Goal: Task Accomplishment & Management: Manage account settings

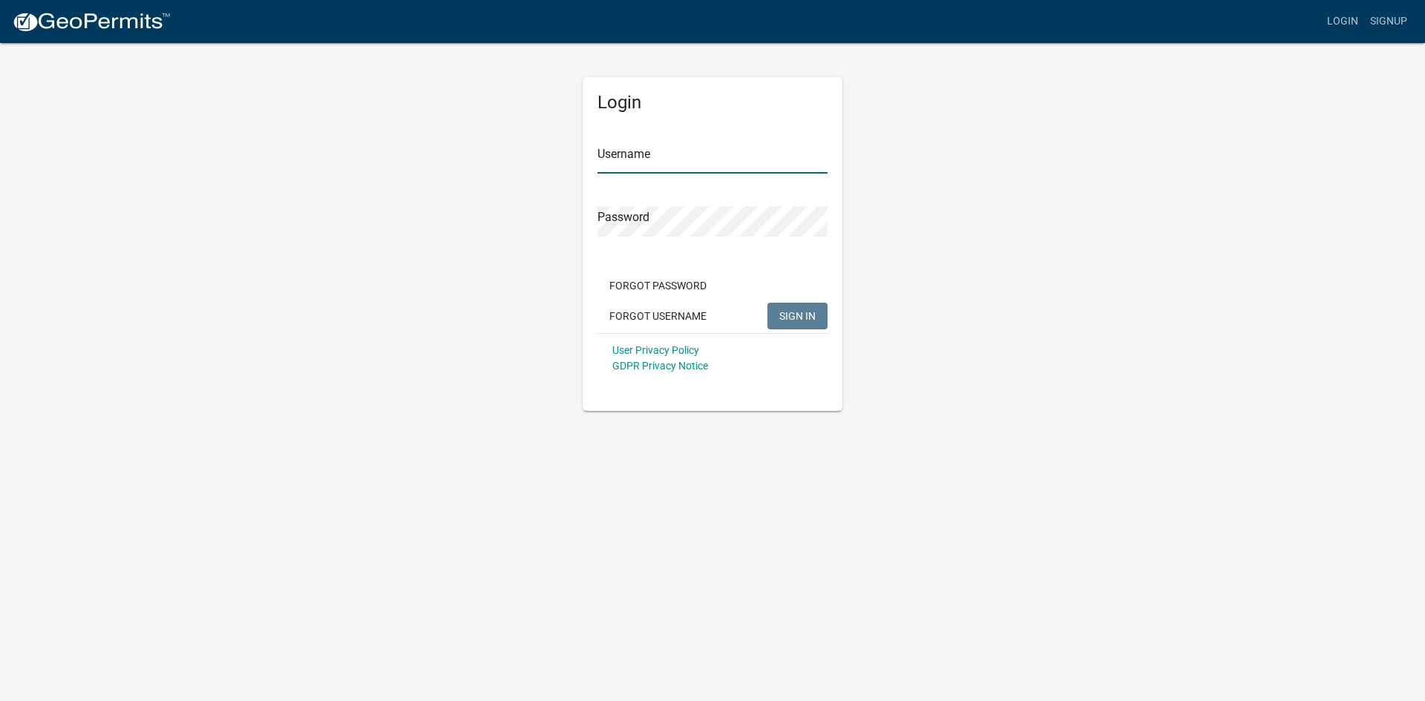
type input "[PERSON_NAME]"
click at [793, 316] on span "SIGN IN" at bounding box center [797, 315] width 36 height 12
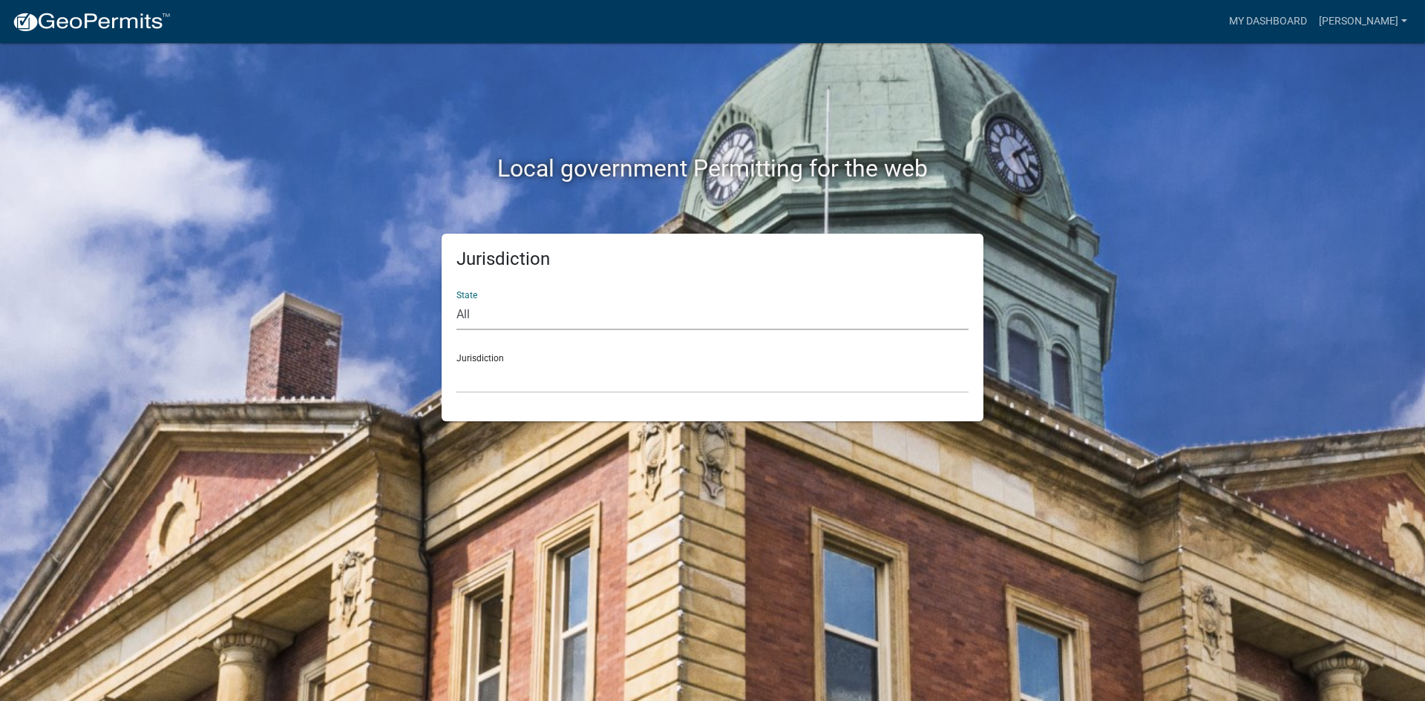
click at [543, 315] on select "All Colorado Georgia Indiana Iowa Kansas Minnesota Ohio South Carolina Wisconsin" at bounding box center [712, 315] width 512 height 30
select select "Indiana"
click at [456, 300] on select "All Colorado Georgia Indiana Iowa Kansas Minnesota Ohio South Carolina Wisconsin" at bounding box center [712, 315] width 512 height 30
click at [517, 367] on select "City of Charlestown, Indiana City of Jeffersonville, Indiana City of Logansport…" at bounding box center [712, 378] width 512 height 30
click at [528, 359] on div "Jurisdiction City of Charlestown, Indiana City of Jeffersonville, Indiana City …" at bounding box center [712, 367] width 512 height 51
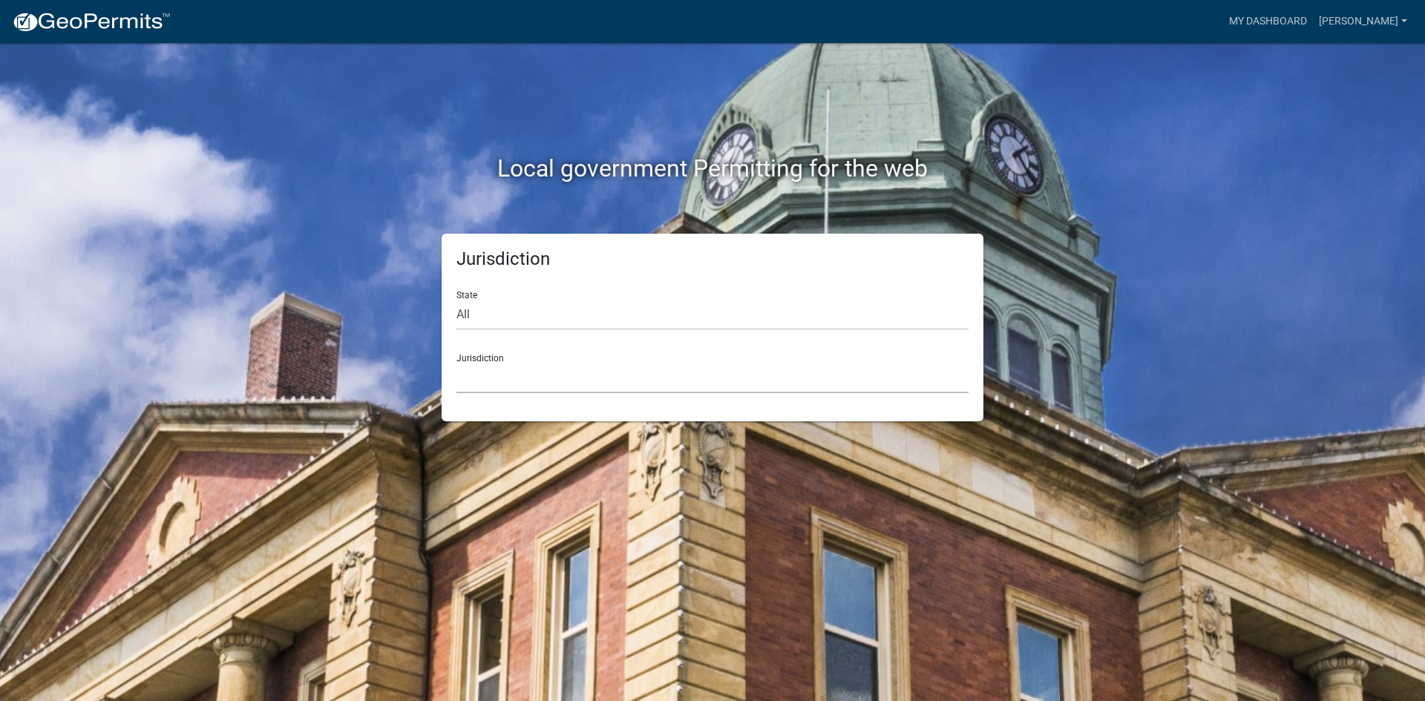
click at [504, 370] on select "City of Charlestown, Indiana City of Jeffersonville, Indiana City of Logansport…" at bounding box center [712, 378] width 512 height 30
click at [1161, 132] on div "Local government Permitting for the web Jurisdiction State All Colorado Georgia…" at bounding box center [712, 350] width 1425 height 701
click at [1358, 18] on link "[PERSON_NAME]" at bounding box center [1363, 21] width 100 height 28
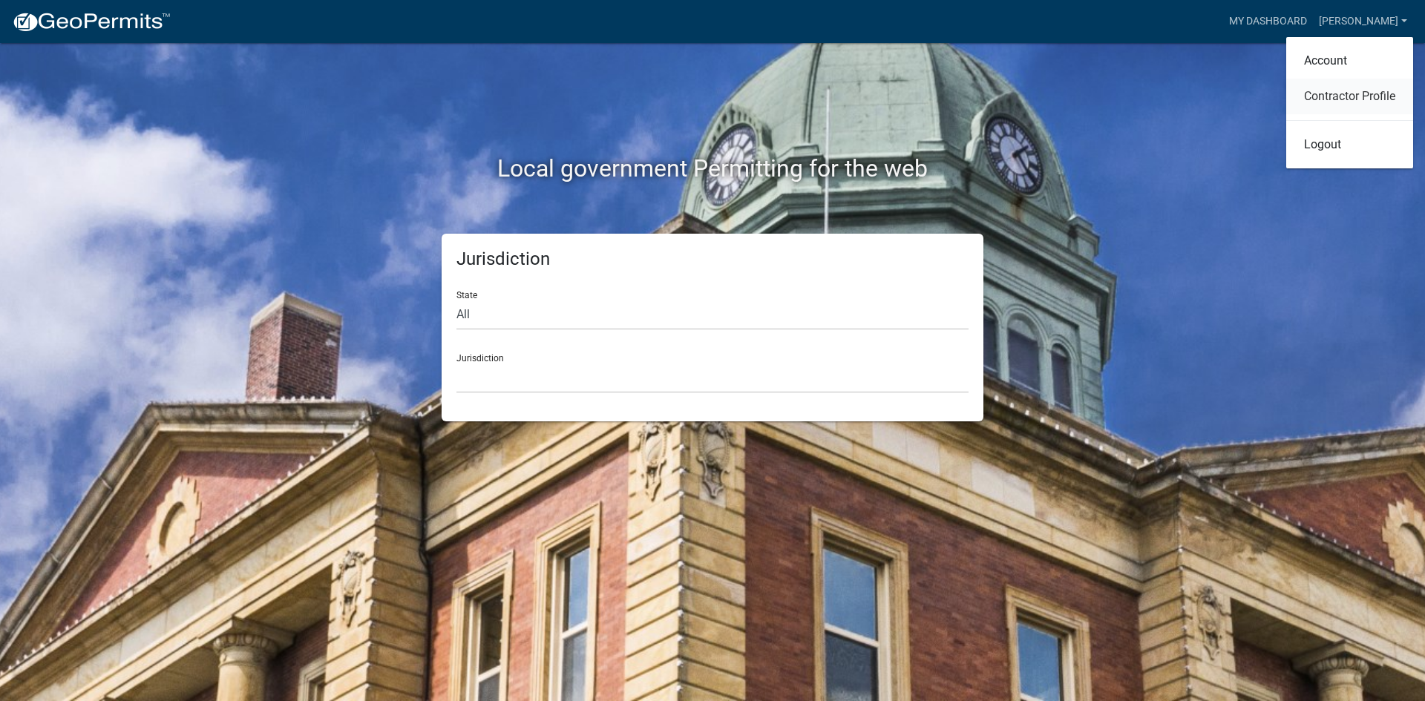
click at [1341, 91] on link "Contractor Profile" at bounding box center [1349, 97] width 127 height 36
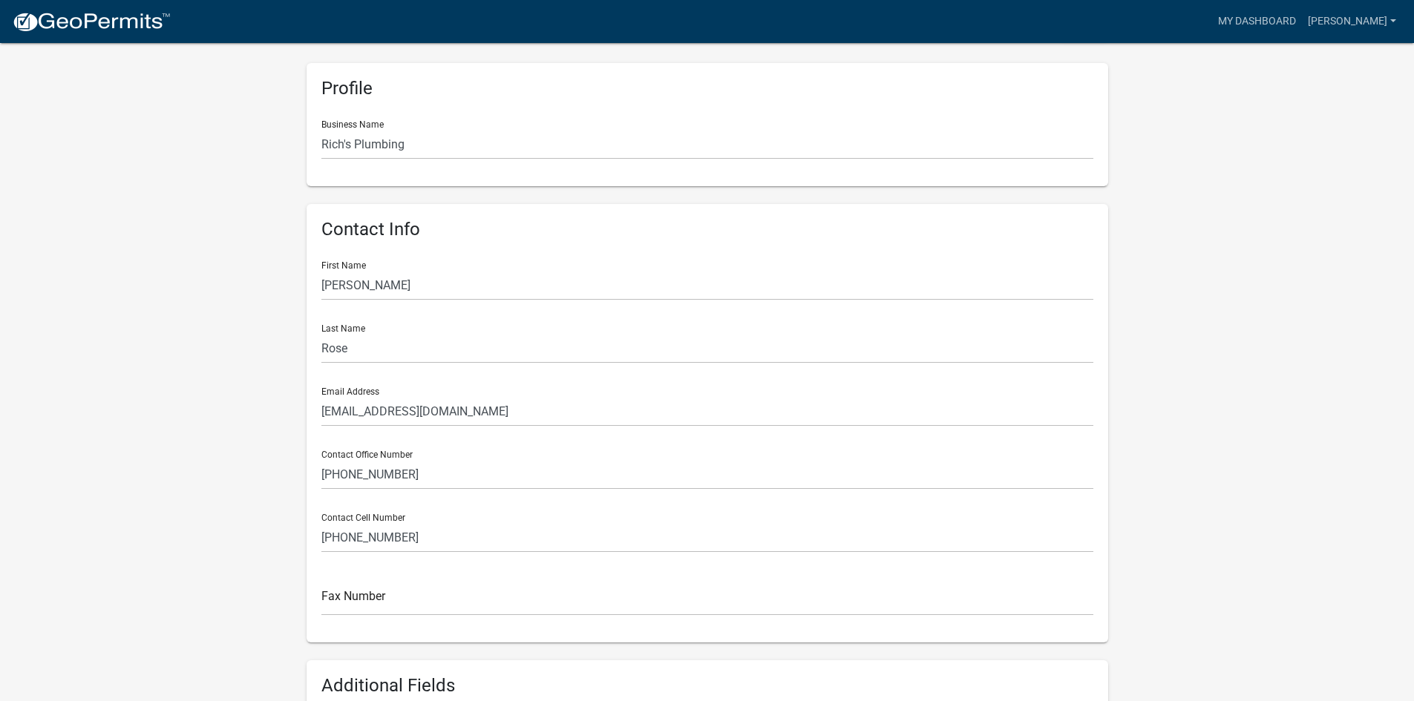
scroll to position [68, 0]
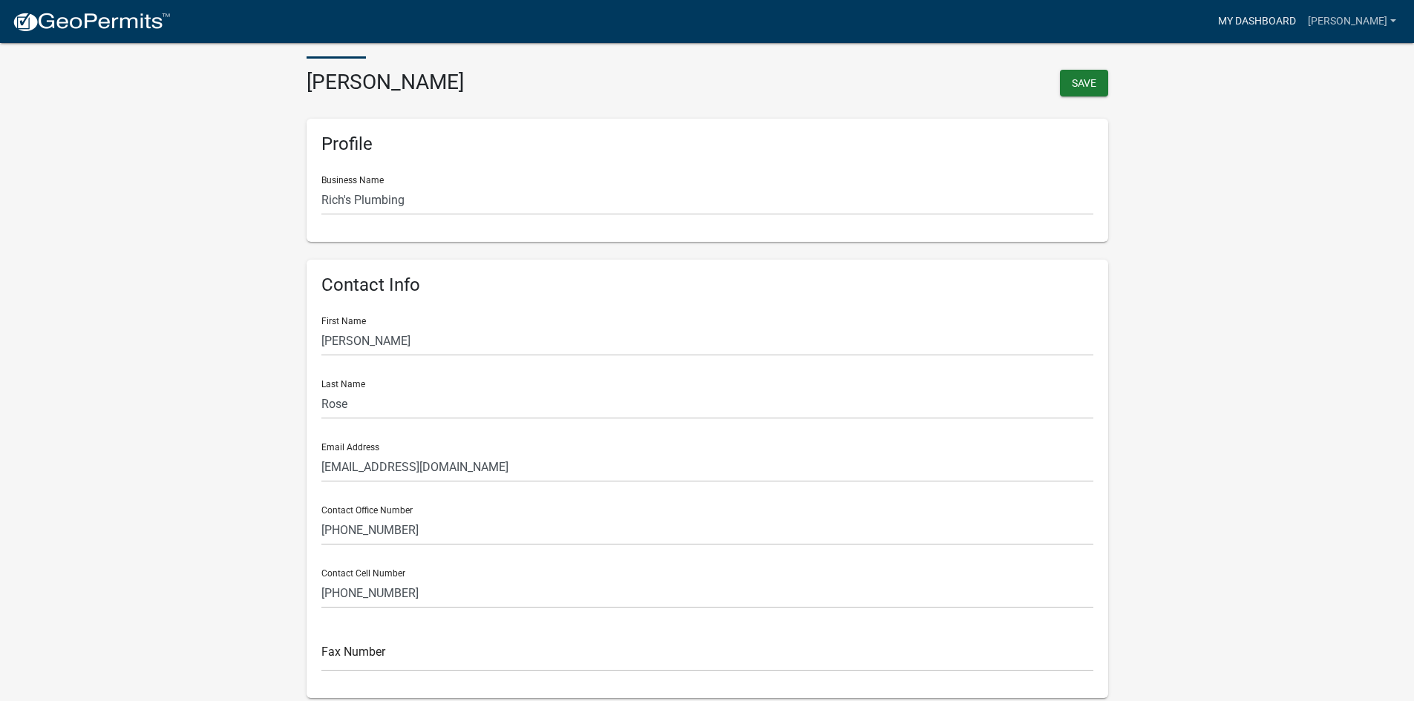
click at [1267, 23] on link "My Dashboard" at bounding box center [1257, 21] width 90 height 28
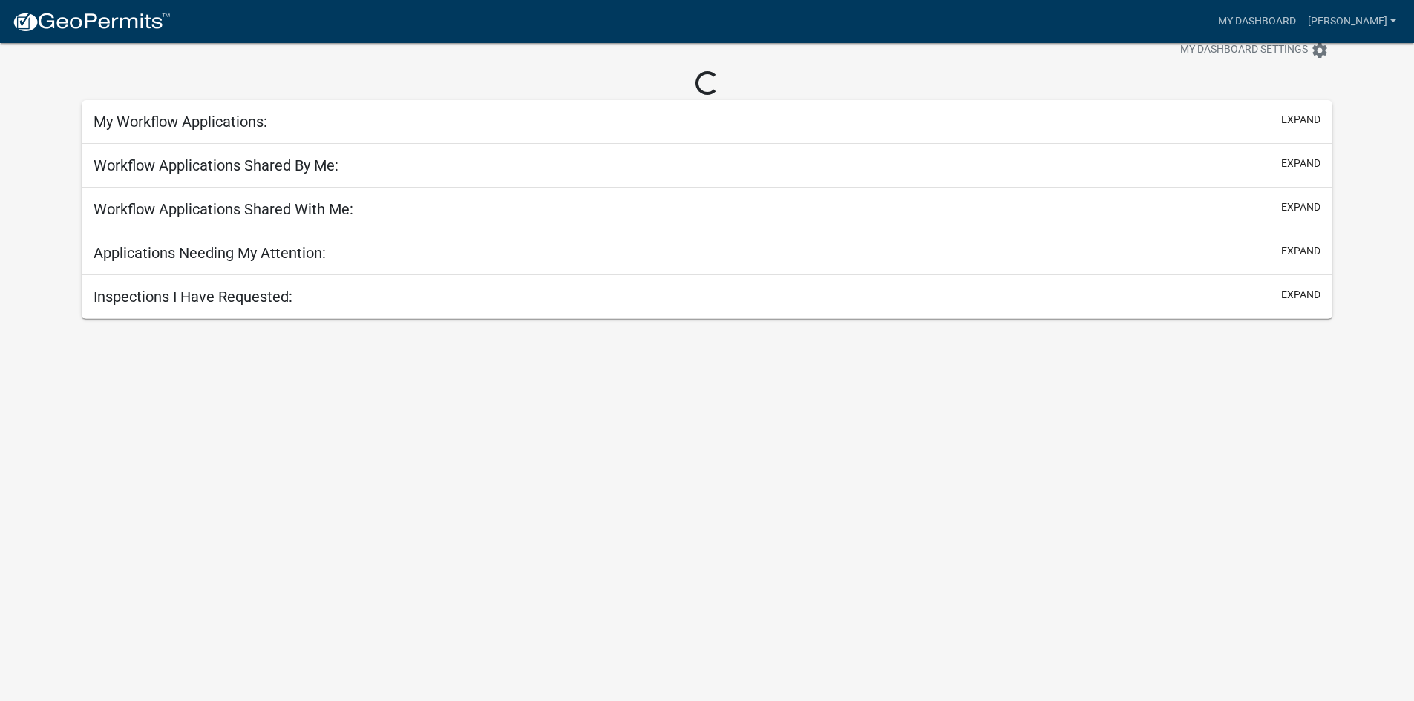
scroll to position [43, 0]
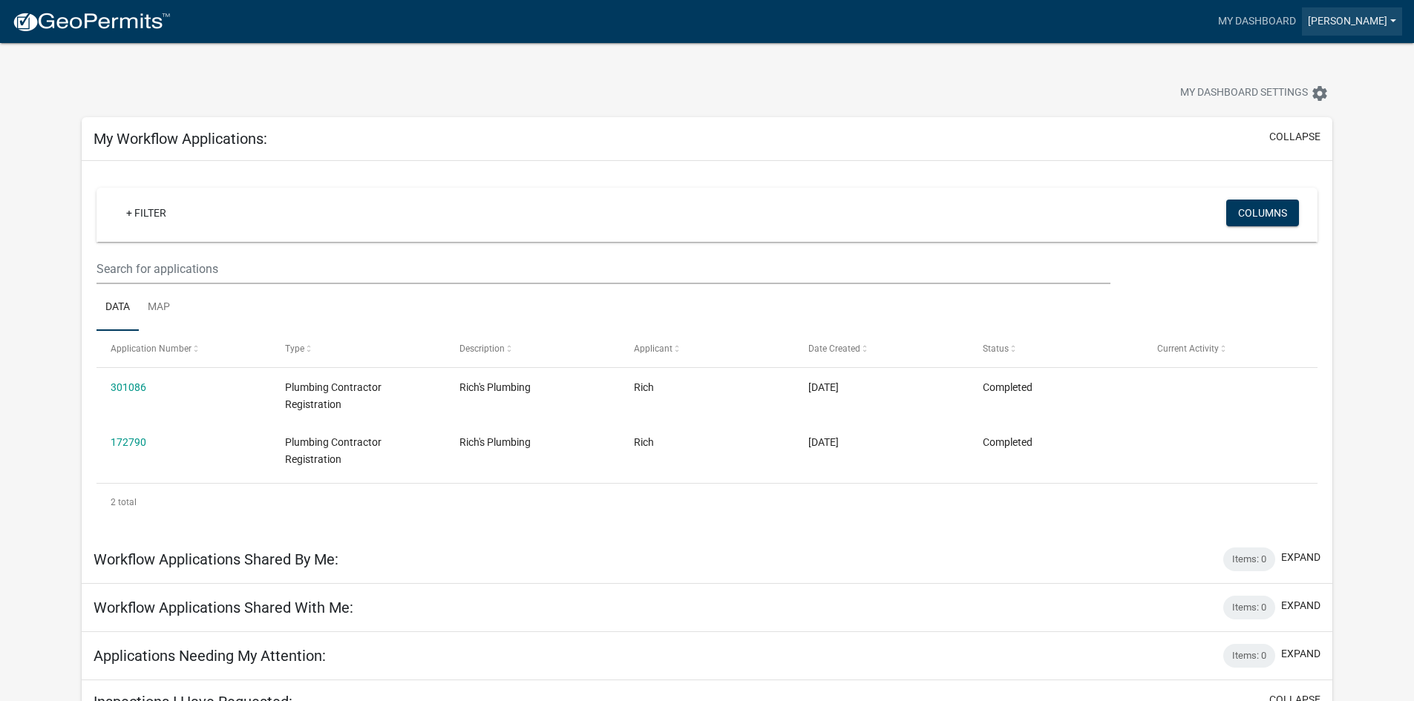
click at [1343, 22] on link "[PERSON_NAME]" at bounding box center [1352, 21] width 100 height 28
click at [1325, 56] on link "Account" at bounding box center [1338, 61] width 127 height 36
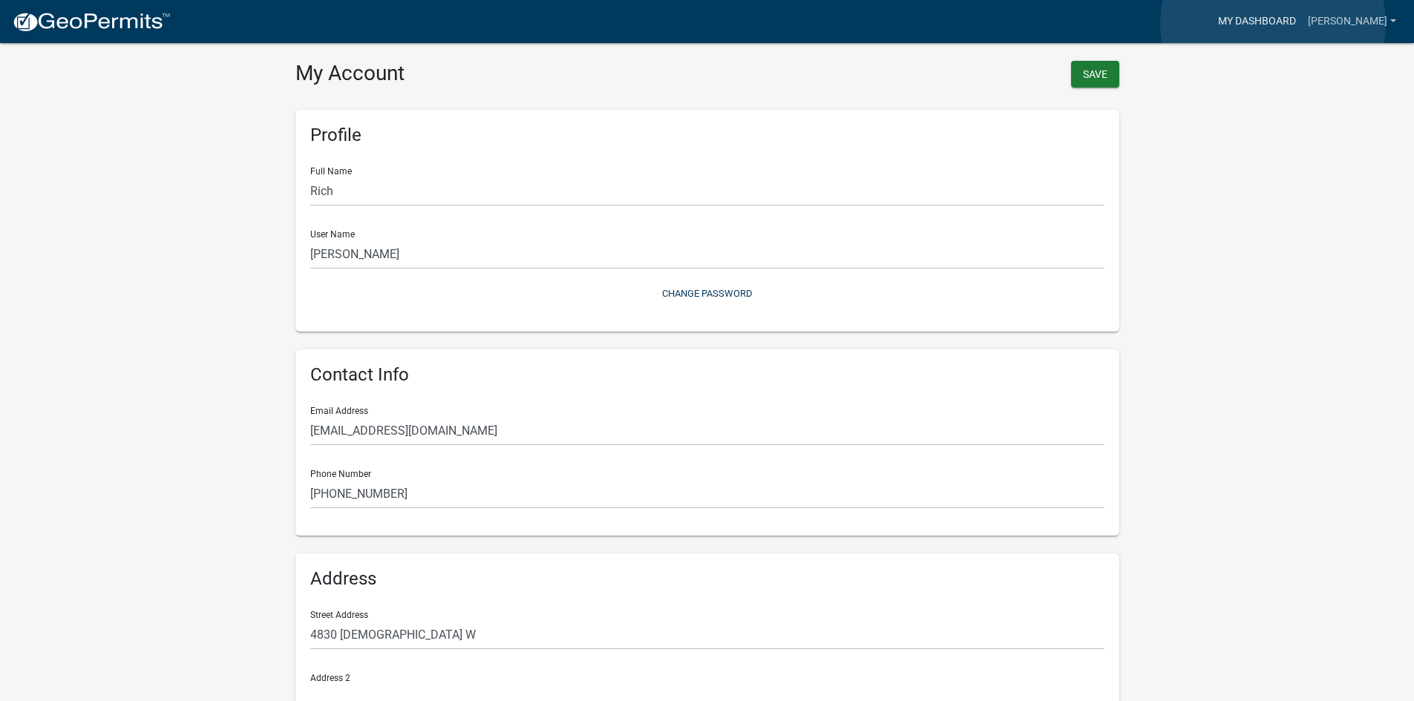
click at [1273, 25] on link "My Dashboard" at bounding box center [1257, 21] width 90 height 28
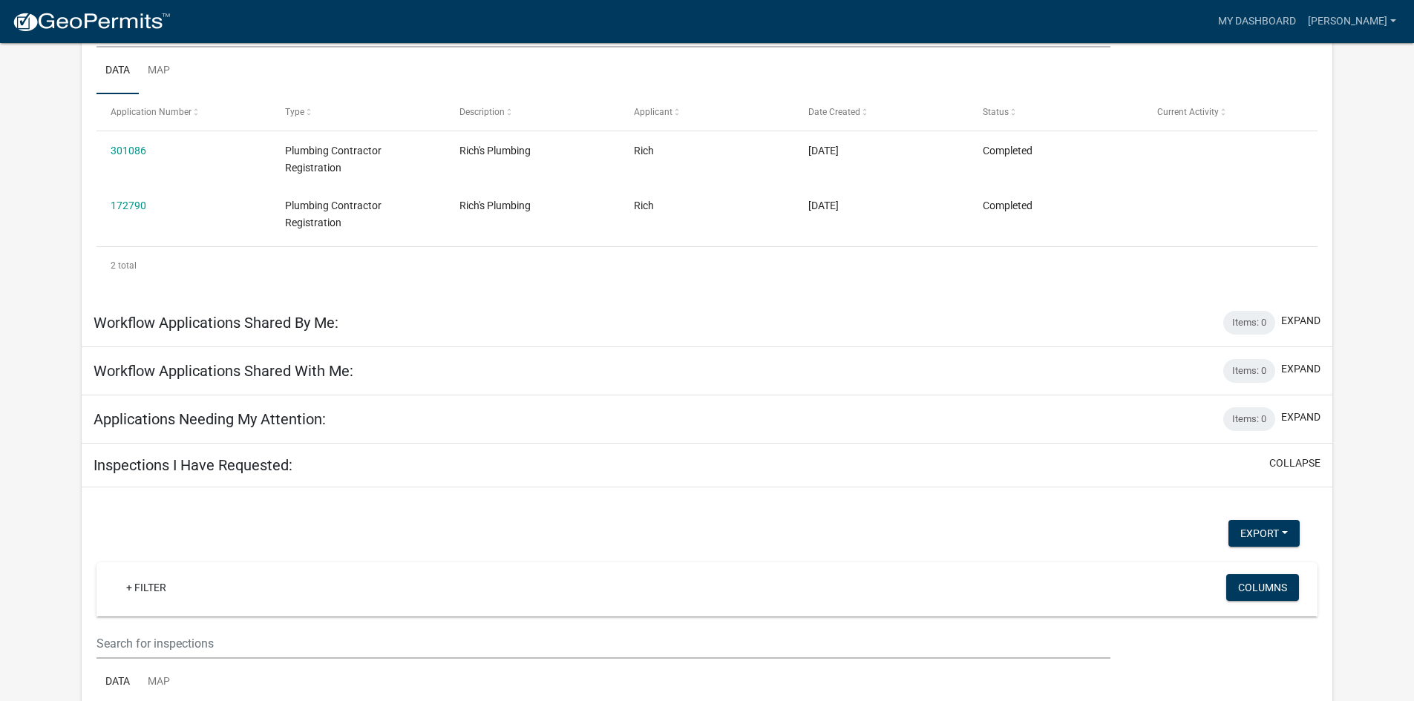
scroll to position [272, 0]
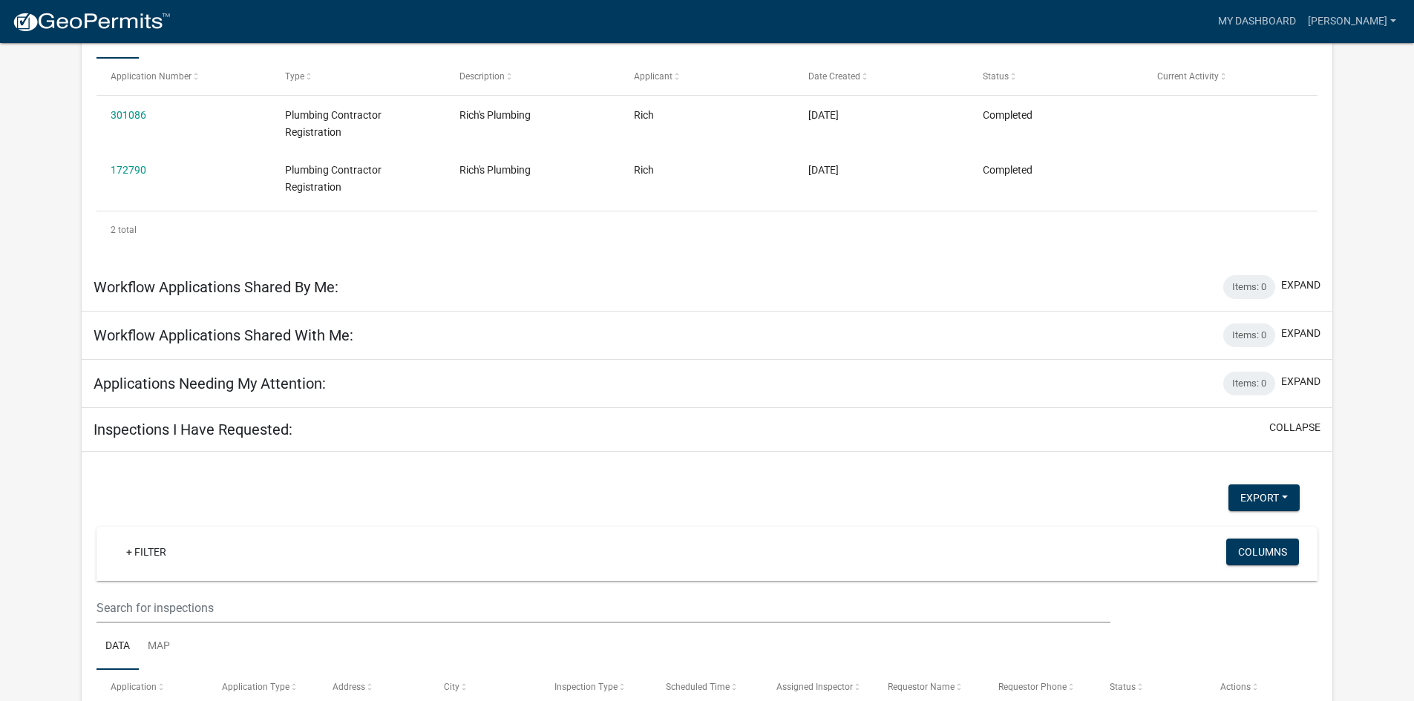
click at [327, 384] on div "Applications Needing My Attention: Items: 0 expand" at bounding box center [707, 384] width 1251 height 48
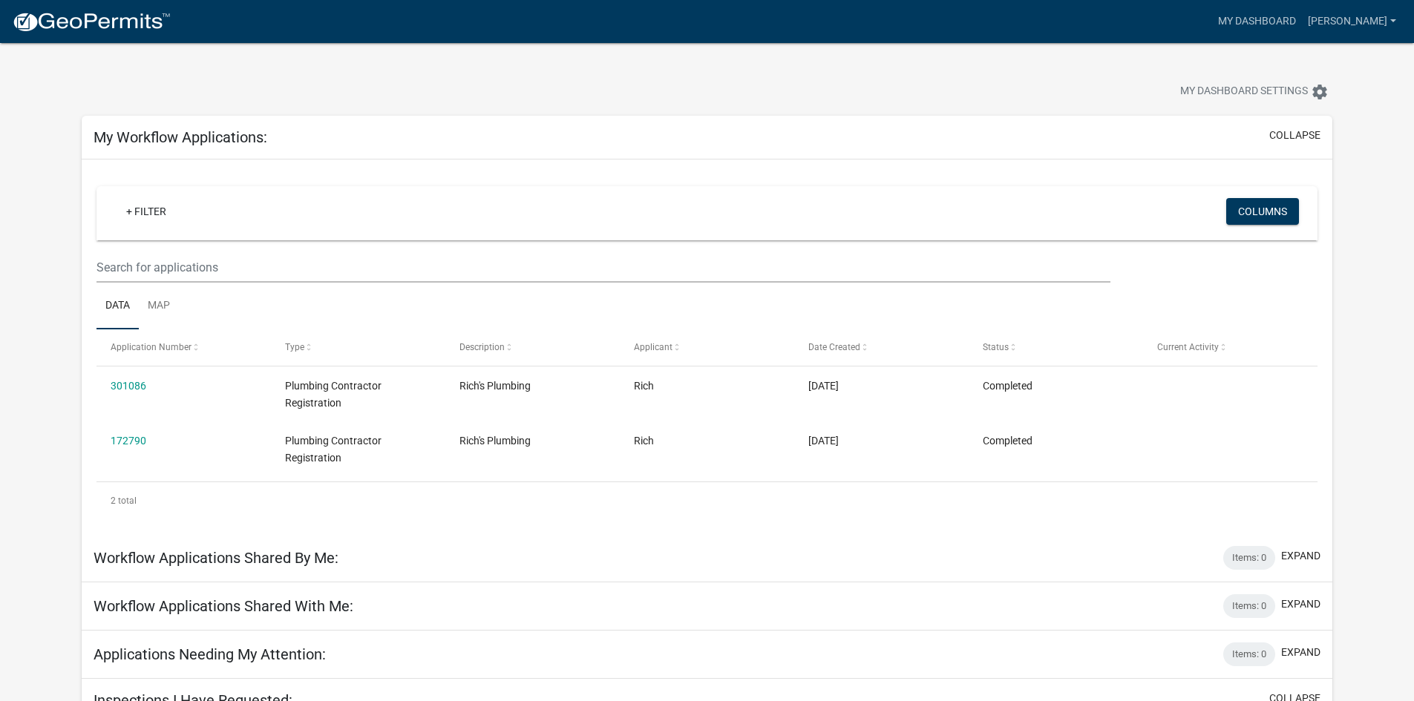
scroll to position [0, 0]
click at [1228, 93] on span "My Dashboard Settings" at bounding box center [1244, 94] width 128 height 18
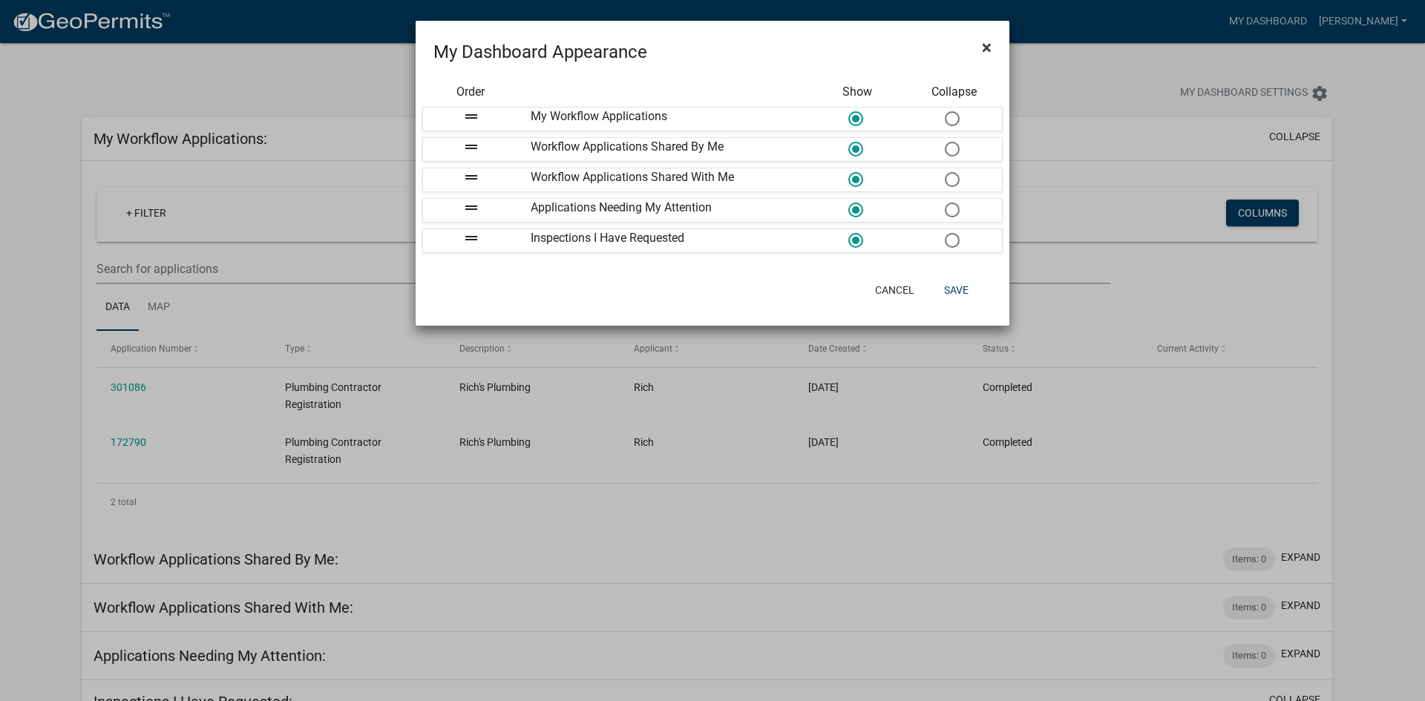
click at [987, 52] on span "×" at bounding box center [987, 47] width 10 height 21
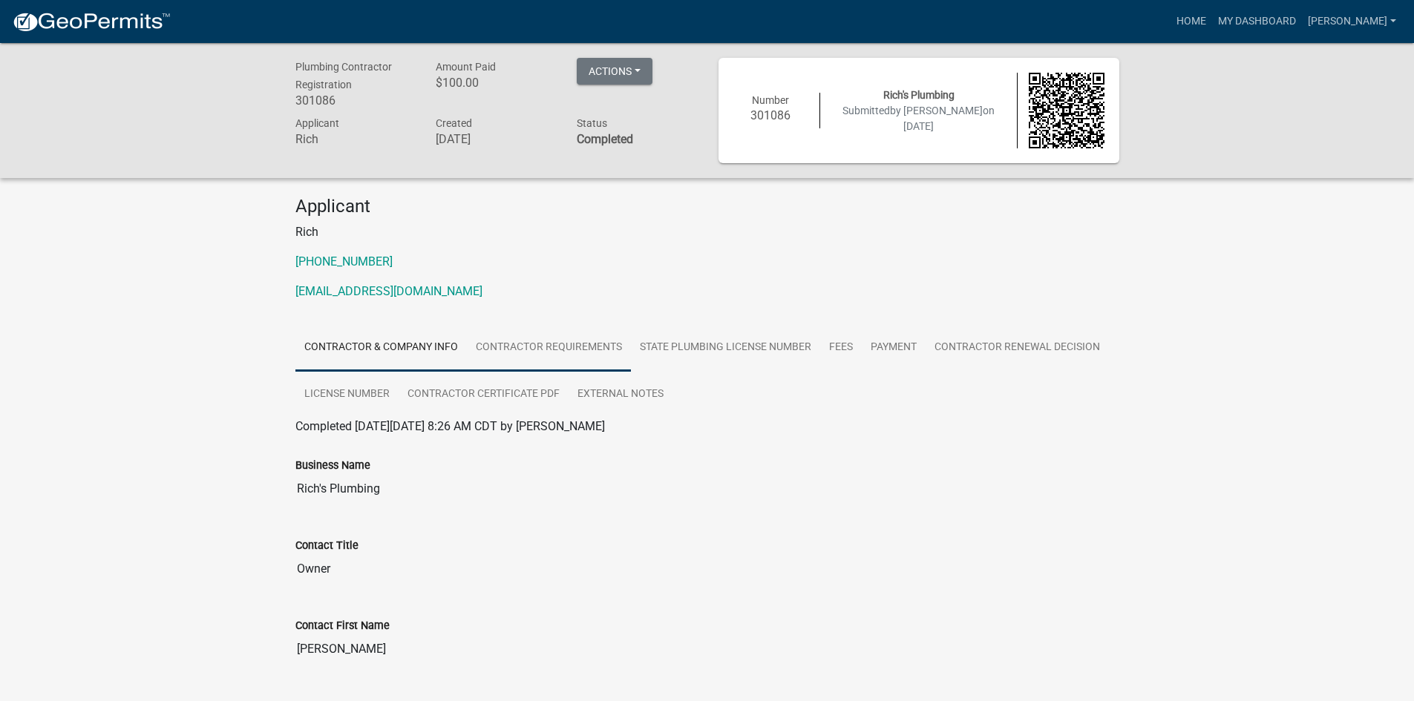
click at [545, 347] on link "Contractor Requirements" at bounding box center [549, 347] width 164 height 47
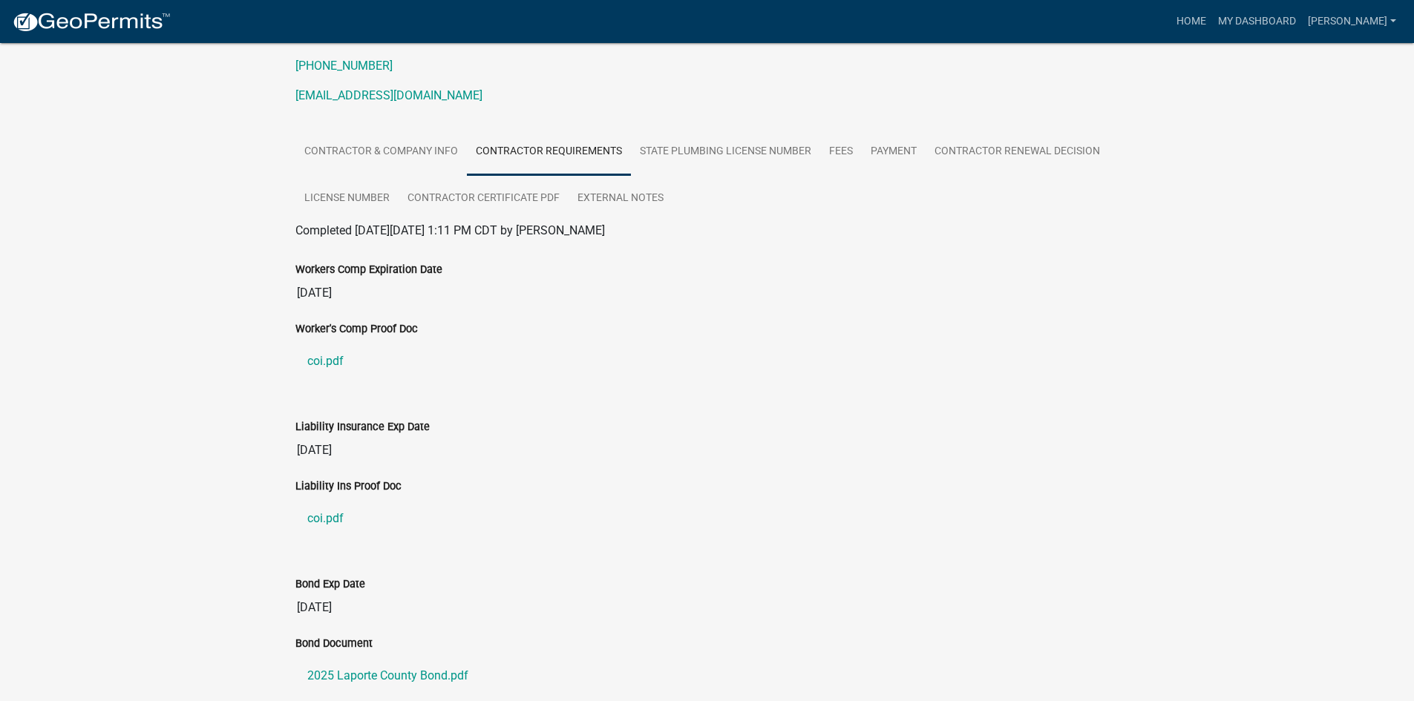
scroll to position [71, 0]
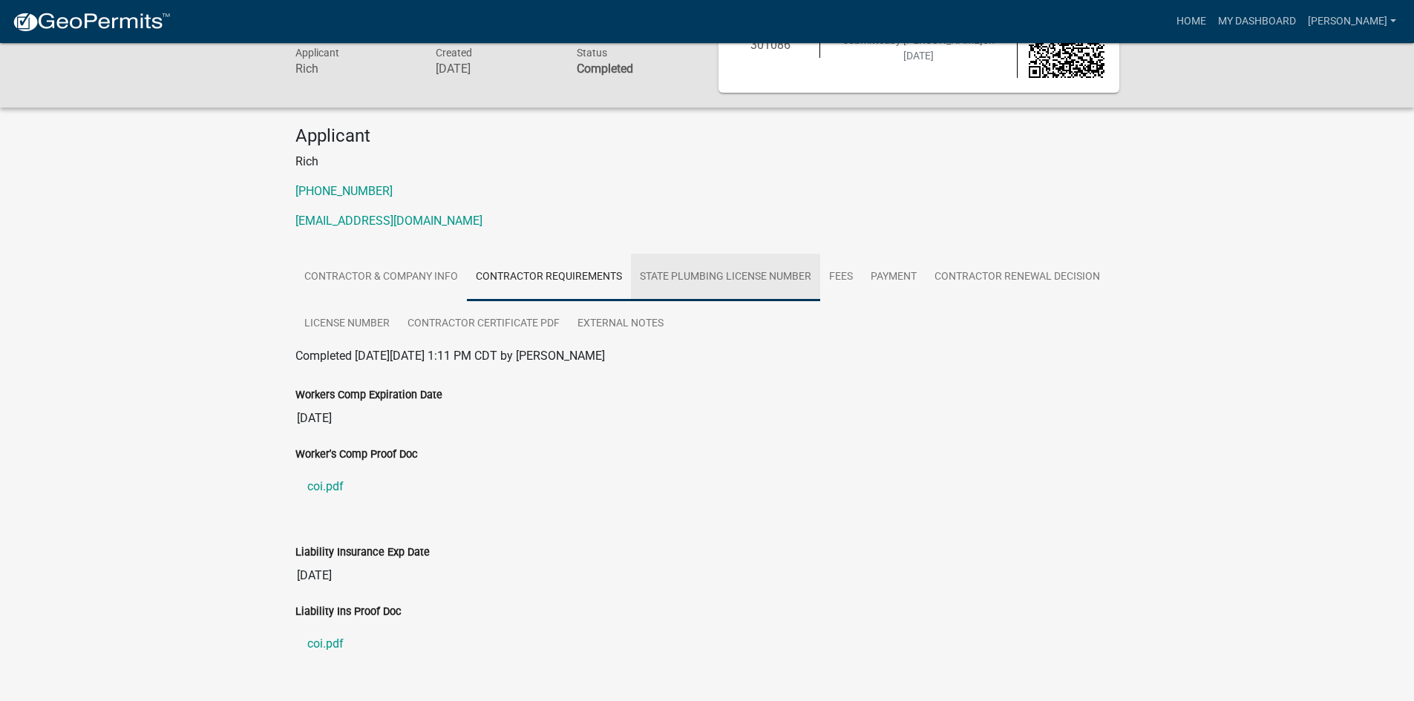
click at [712, 278] on link "State Plumbing License Number" at bounding box center [725, 277] width 189 height 47
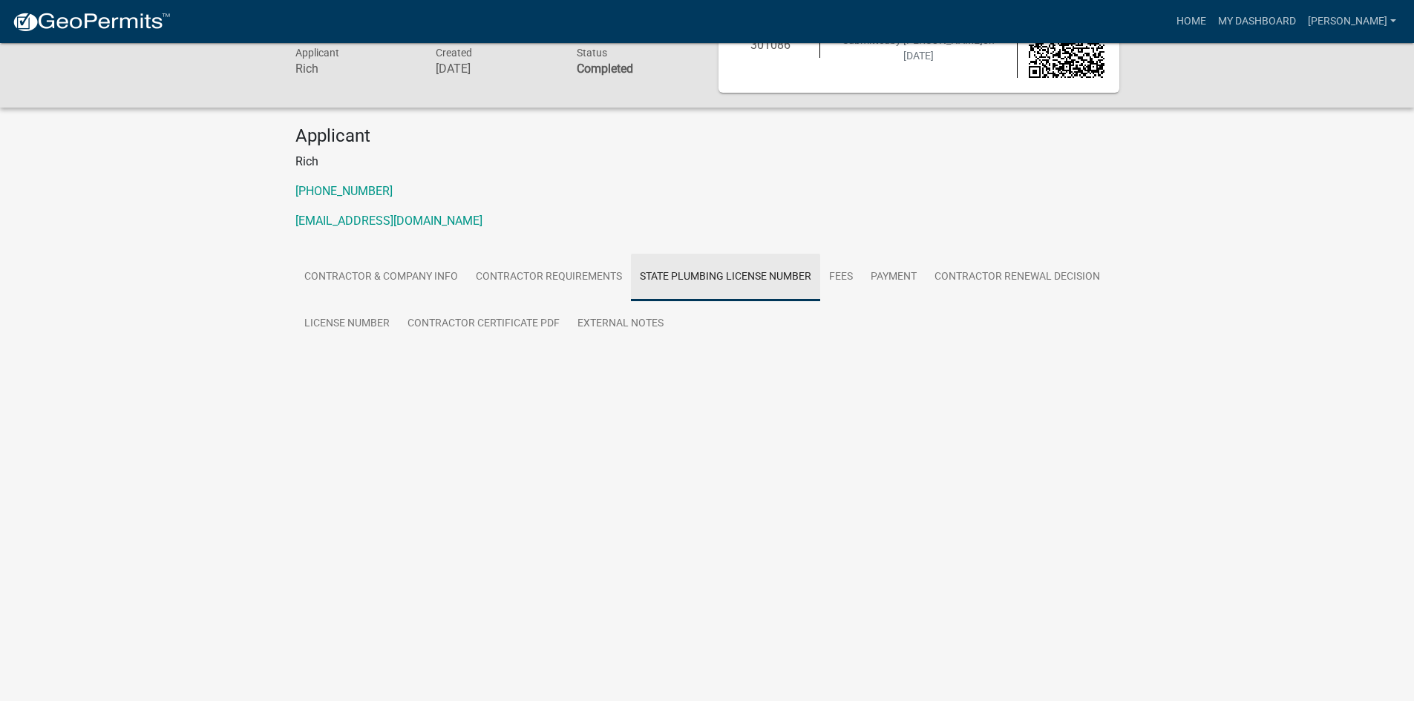
scroll to position [43, 0]
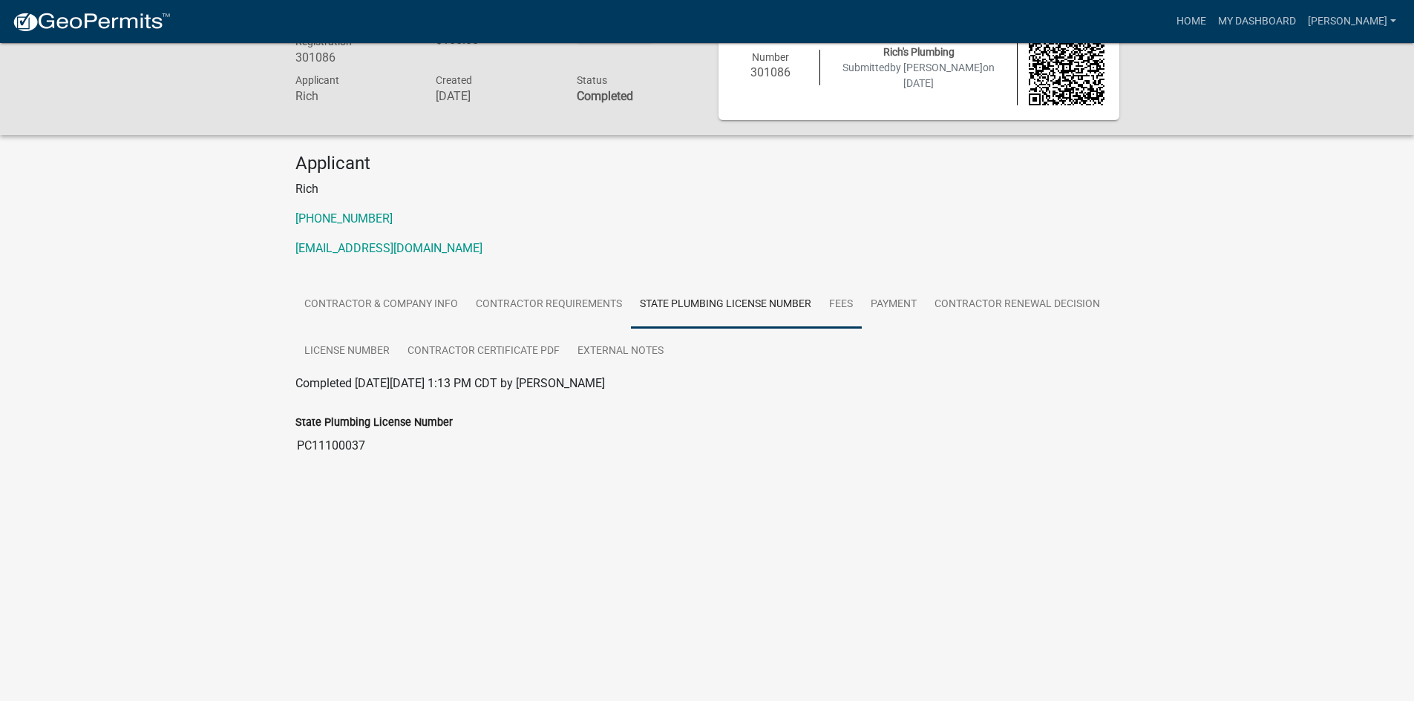
click at [835, 307] on link "Fees" at bounding box center [841, 304] width 42 height 47
click at [886, 308] on link "Payment" at bounding box center [894, 304] width 64 height 47
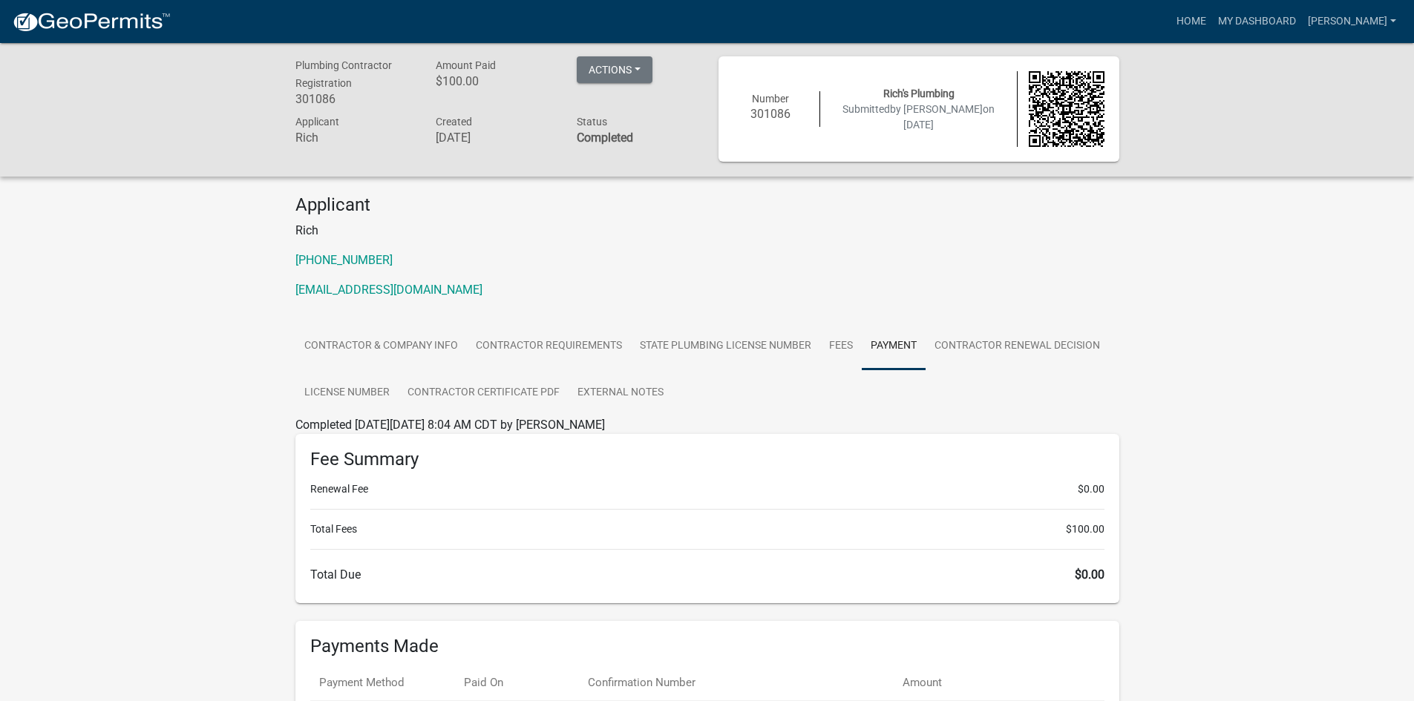
scroll to position [0, 0]
click at [987, 347] on link "Contractor Renewal Decision" at bounding box center [1016, 347] width 183 height 47
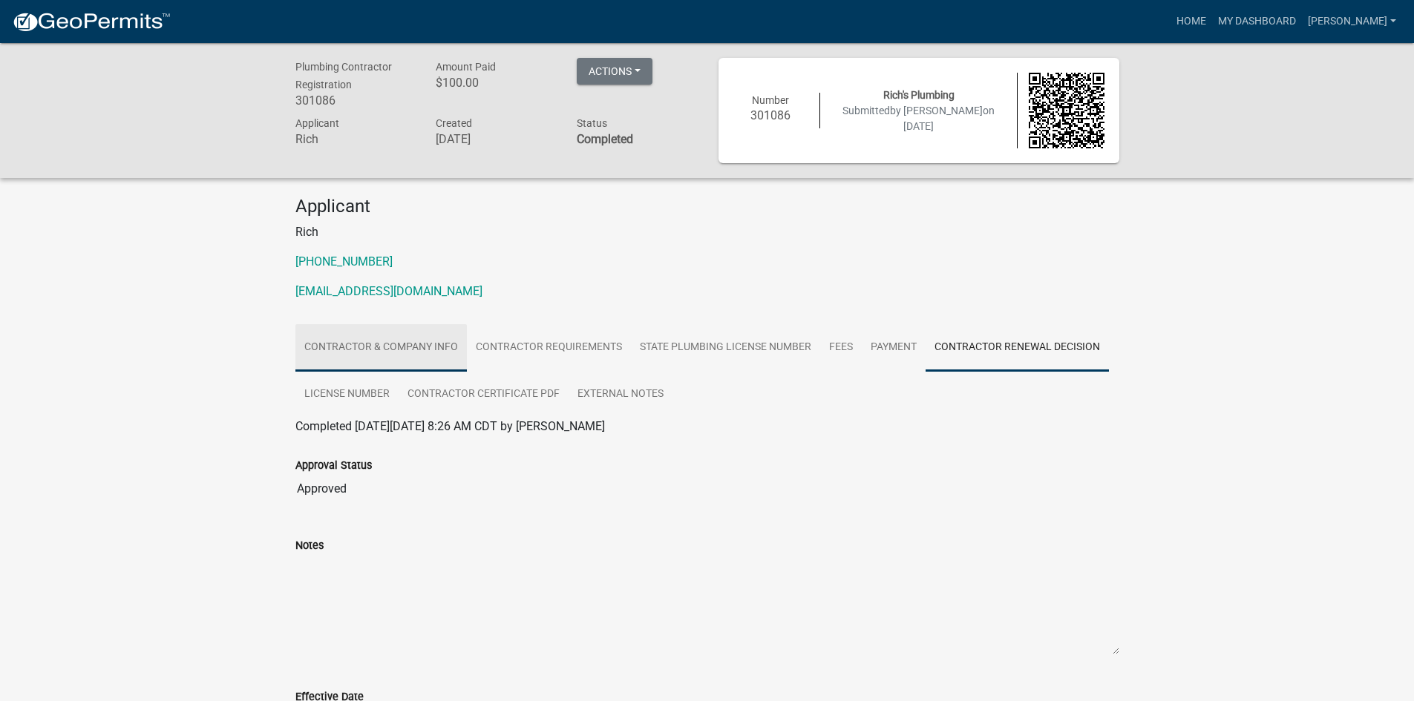
click at [358, 341] on link "Contractor & Company Info" at bounding box center [380, 347] width 171 height 47
